Goal: Information Seeking & Learning: Learn about a topic

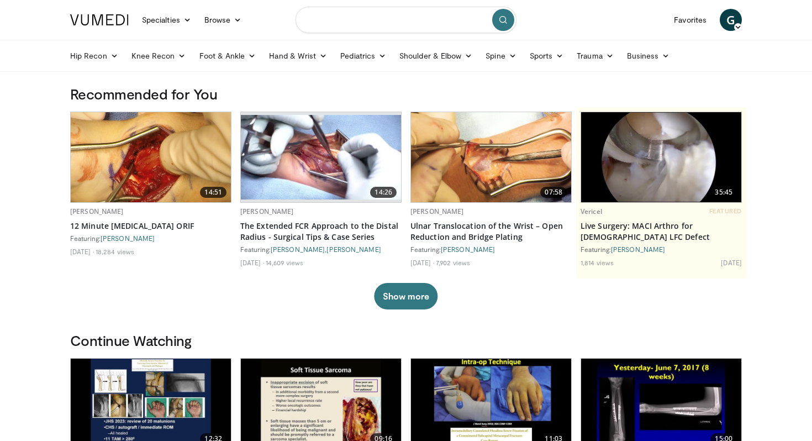
click at [399, 16] on input "Search topics, interventions" at bounding box center [406, 20] width 221 height 27
type input "**********"
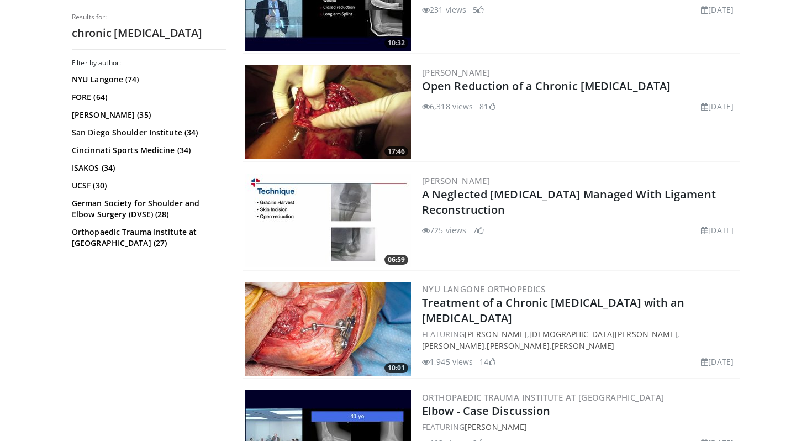
scroll to position [705, 0]
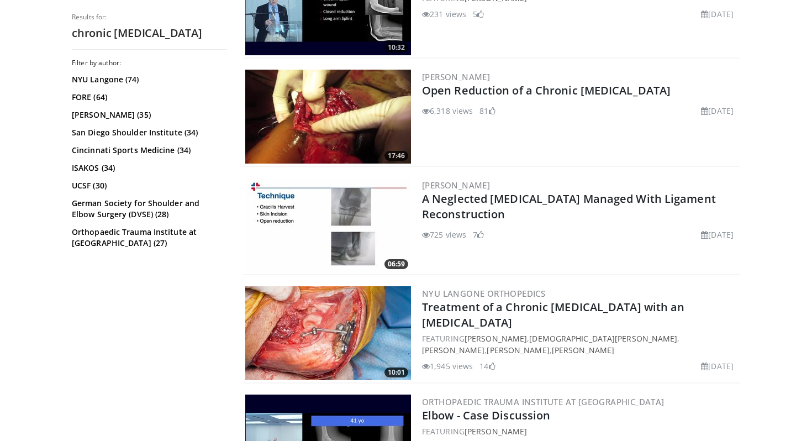
click at [334, 91] on img at bounding box center [328, 117] width 166 height 94
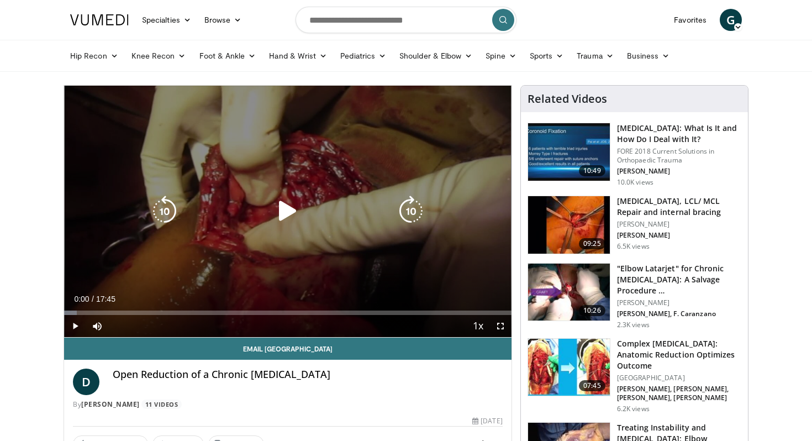
click at [182, 287] on div "10 seconds Tap to unmute" at bounding box center [287, 211] width 447 height 251
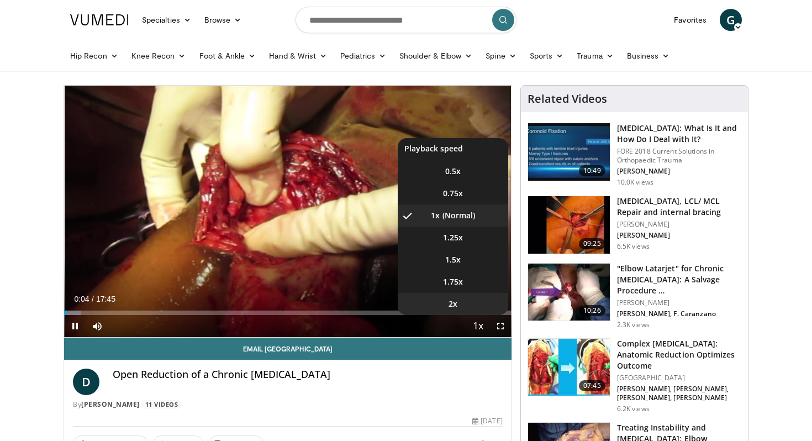
click at [451, 307] on span "2x" at bounding box center [453, 303] width 9 height 11
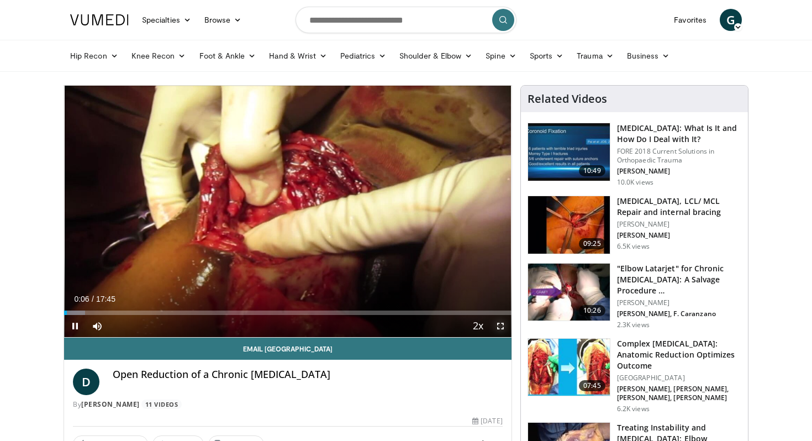
click at [499, 329] on span "Video Player" at bounding box center [500, 326] width 22 height 22
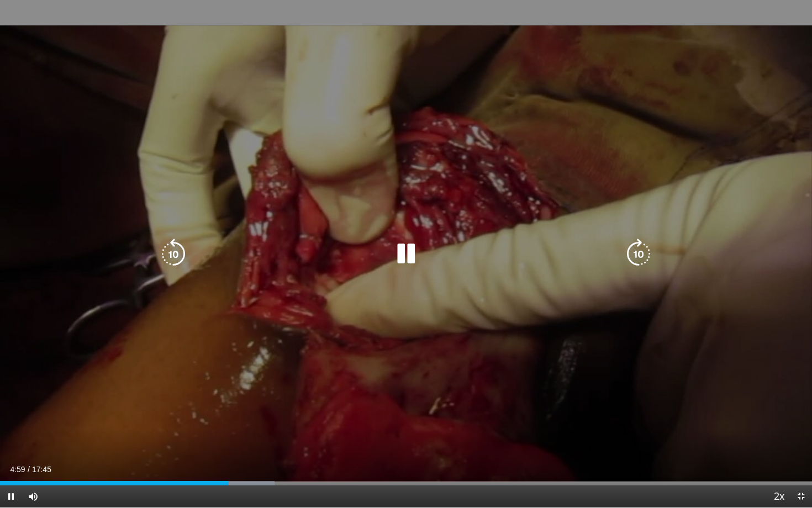
click at [761, 330] on div "10 seconds Tap to unmute" at bounding box center [406, 254] width 812 height 508
click at [742, 329] on div "10 seconds Tap to unmute" at bounding box center [406, 254] width 812 height 508
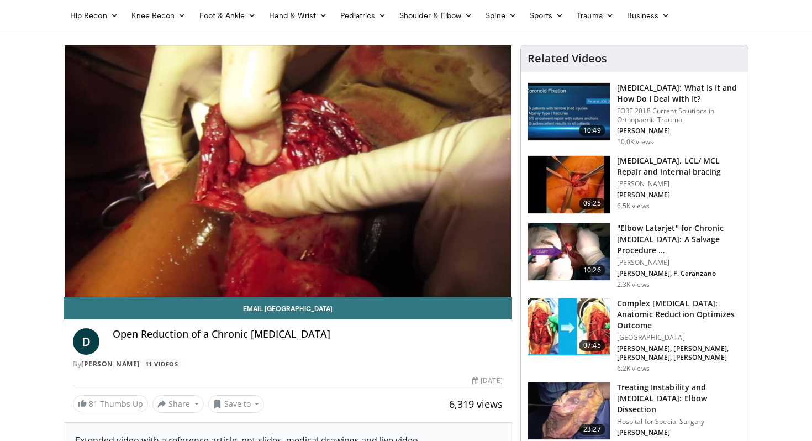
scroll to position [7, 0]
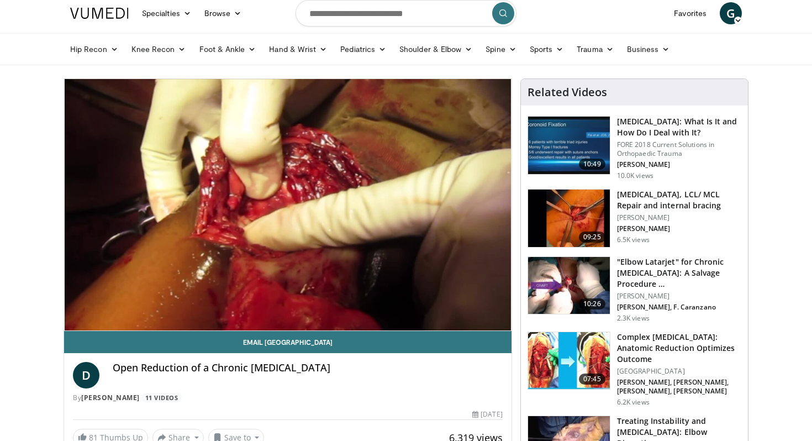
click at [419, 377] on div "Open Reduction of a Chronic [MEDICAL_DATA]" at bounding box center [308, 375] width 390 height 27
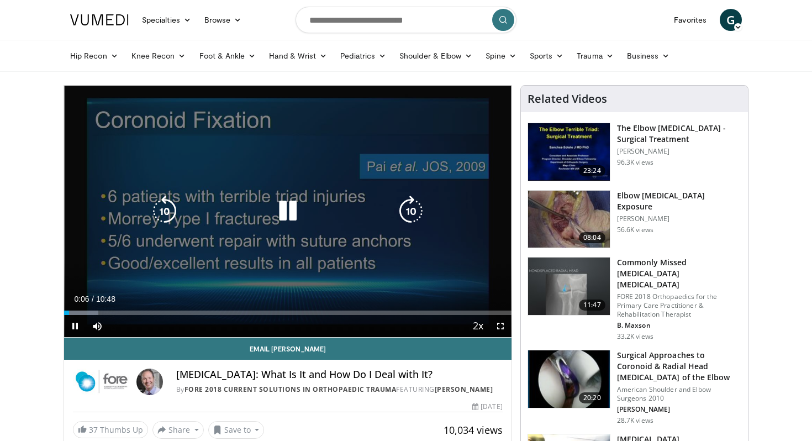
click at [285, 218] on icon "Video Player" at bounding box center [287, 211] width 31 height 31
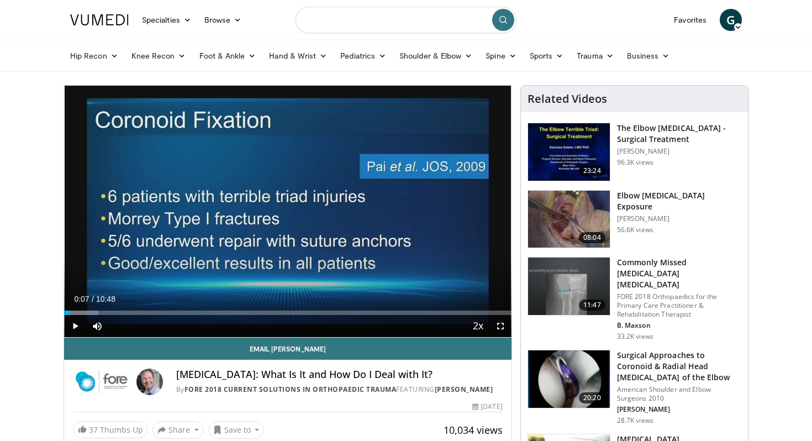
click at [382, 14] on input "Search topics, interventions" at bounding box center [406, 20] width 221 height 27
type input "**********"
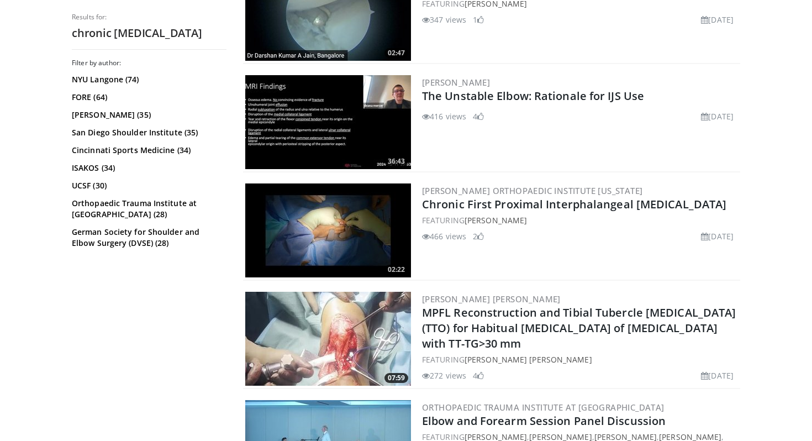
scroll to position [1801, 0]
